Goal: Task Accomplishment & Management: Manage account settings

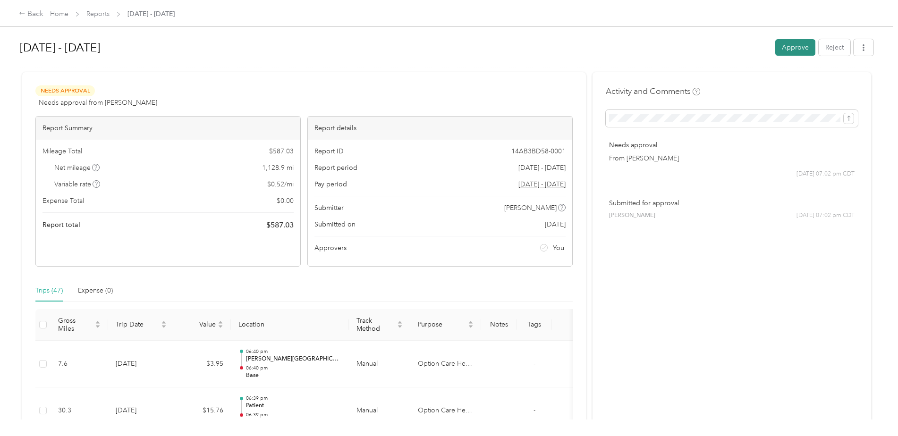
click at [784, 46] on button "Approve" at bounding box center [795, 47] width 40 height 17
